Goal: Task Accomplishment & Management: Manage account settings

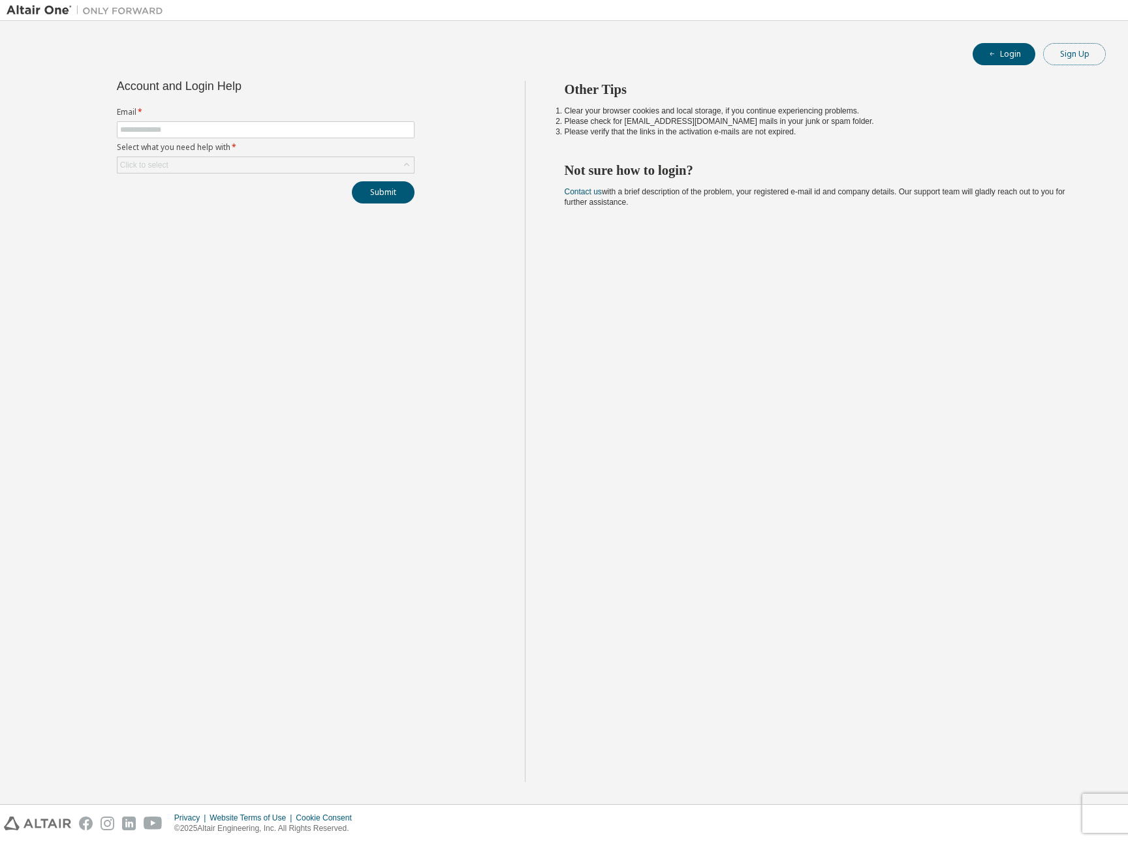
click at [1073, 62] on button "Sign Up" at bounding box center [1074, 54] width 63 height 22
click at [230, 162] on div "Click to select" at bounding box center [265, 165] width 296 height 16
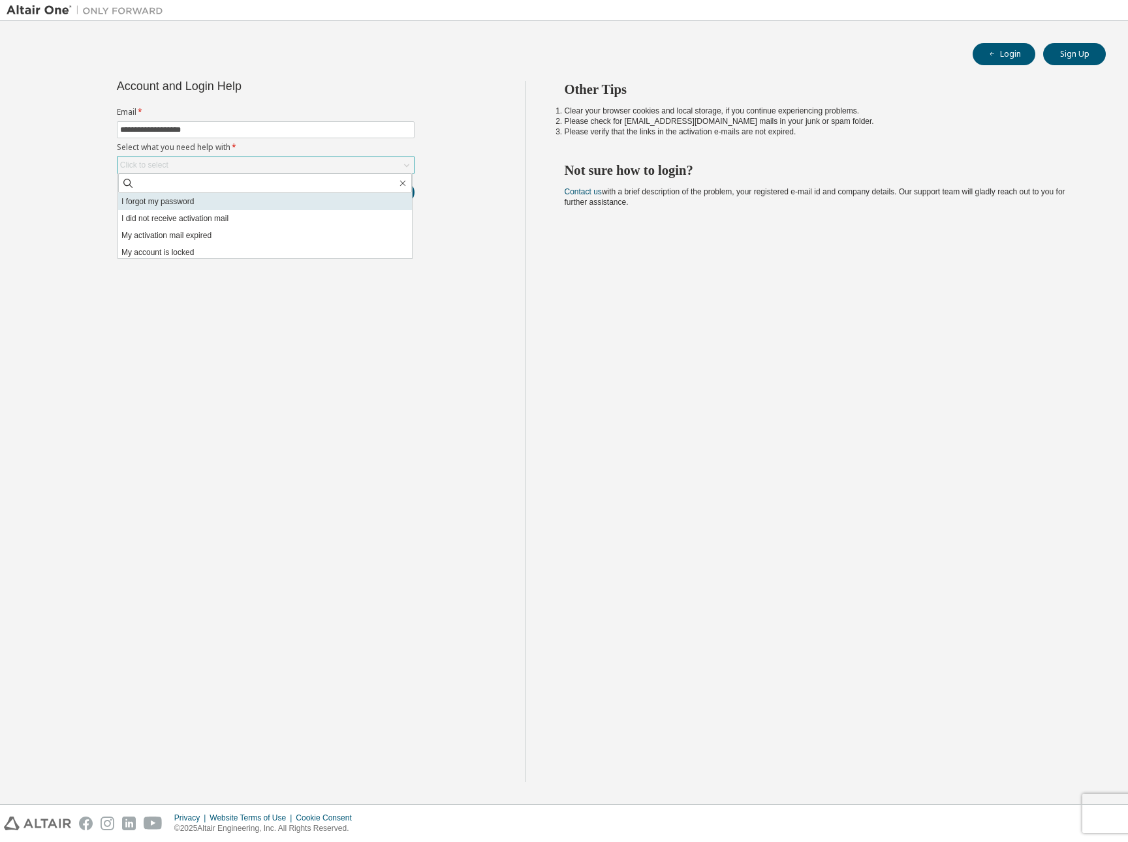
click at [223, 201] on li "I forgot my password" at bounding box center [265, 201] width 294 height 17
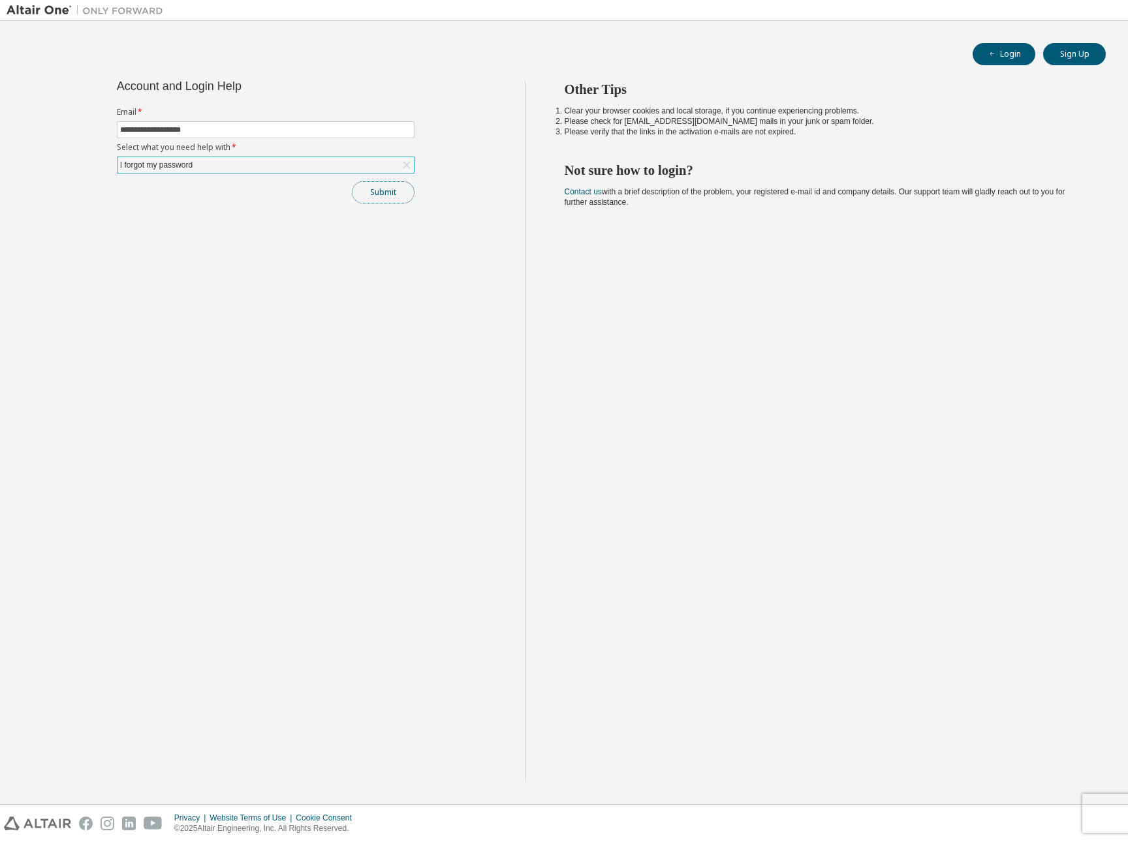
click at [401, 193] on button "Submit" at bounding box center [383, 192] width 63 height 22
click at [390, 205] on div "**********" at bounding box center [266, 431] width 518 height 701
click at [362, 200] on button "Submit" at bounding box center [383, 192] width 63 height 22
click at [891, 440] on div "Other Tips Clear your browser cookies and local storage, if you continue experi…" at bounding box center [823, 431] width 597 height 701
click at [1020, 766] on div "Bad Request" at bounding box center [1024, 772] width 128 height 16
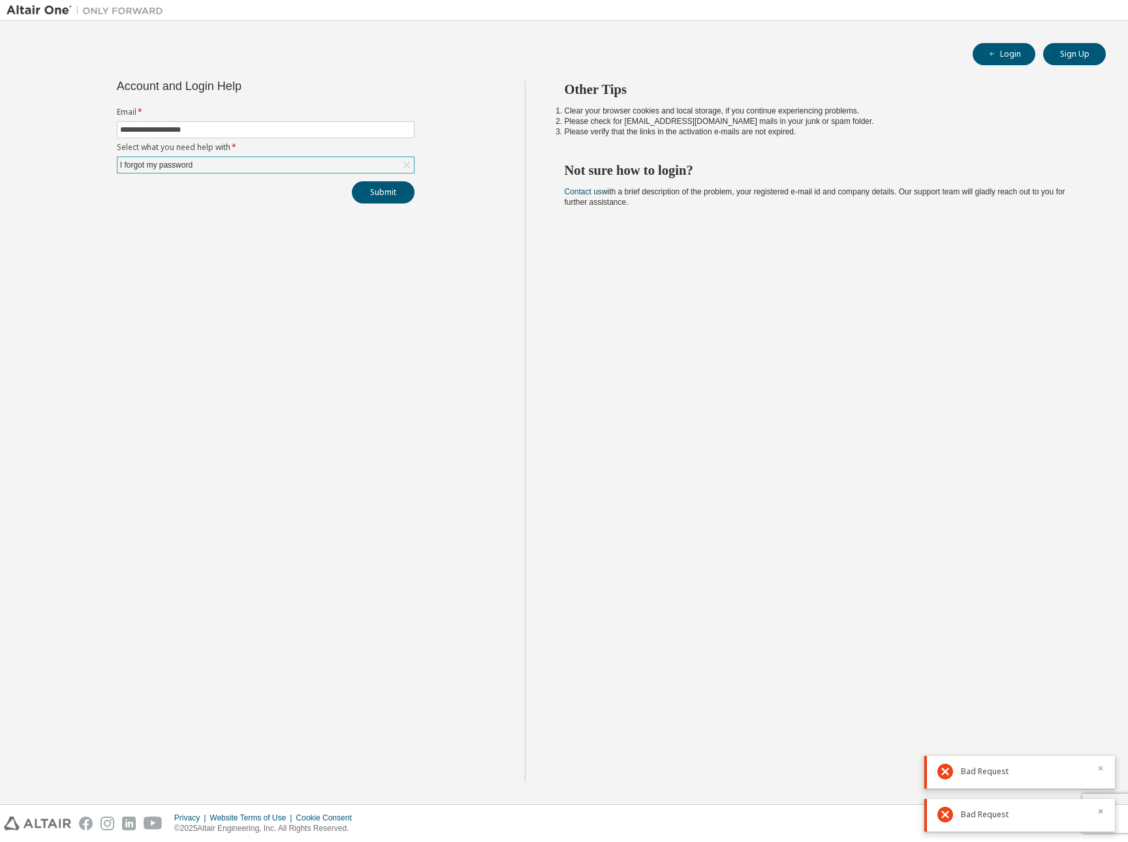
click at [1100, 769] on icon "button" at bounding box center [1100, 769] width 8 height 8
click at [1009, 59] on button "Login" at bounding box center [1003, 54] width 63 height 22
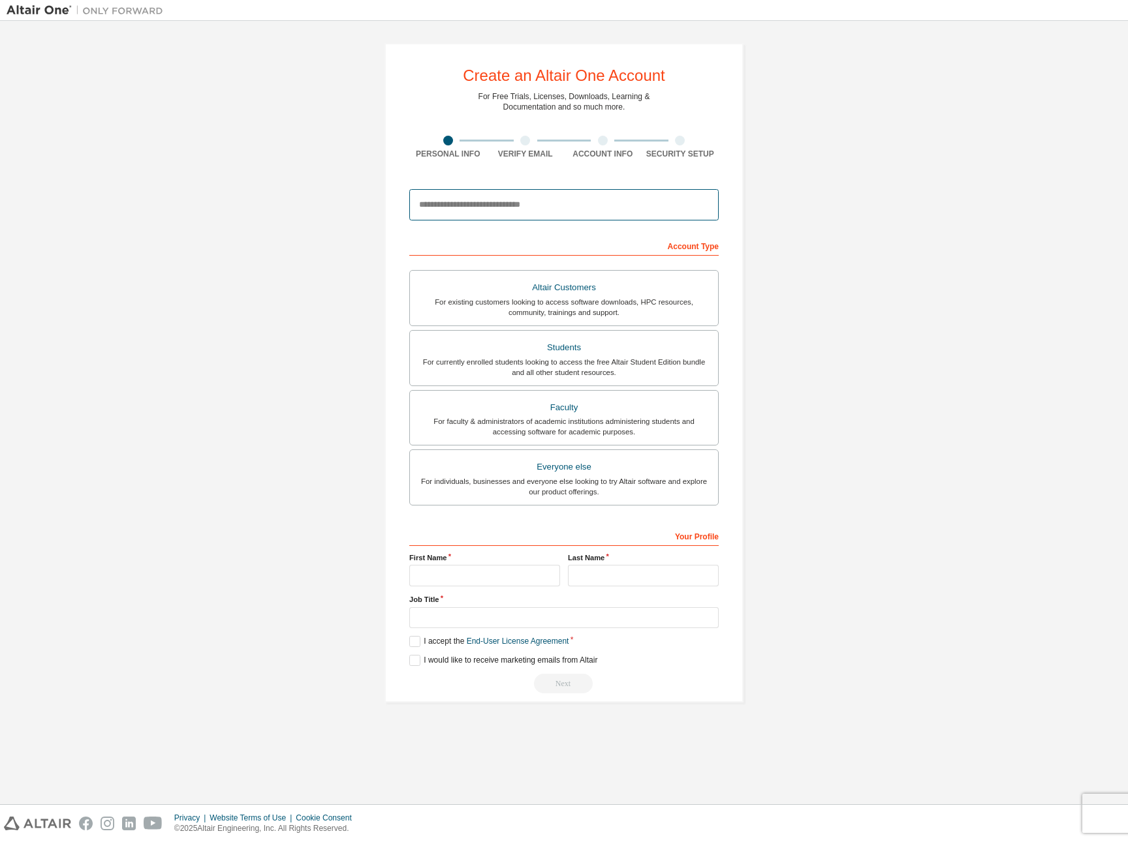
click at [568, 204] on input "email" at bounding box center [563, 204] width 309 height 31
